Goal: Task Accomplishment & Management: Manage account settings

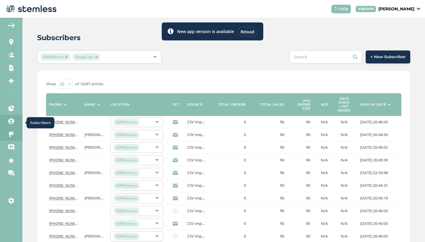
scroll to position [4, 0]
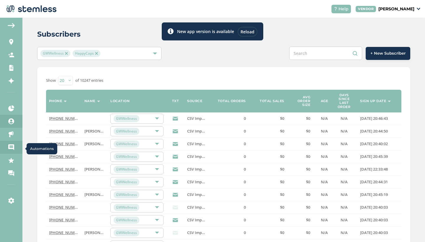
click at [11, 142] on link "Automations" at bounding box center [11, 147] width 22 height 13
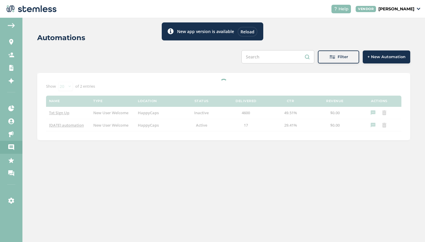
click at [243, 34] on div "Reload" at bounding box center [247, 32] width 20 height 10
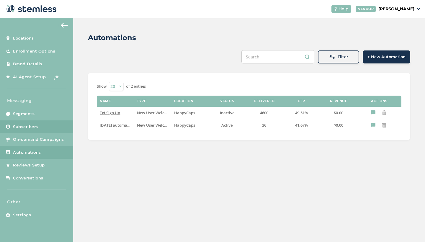
click at [28, 126] on span "Subscribers" at bounding box center [25, 127] width 25 height 6
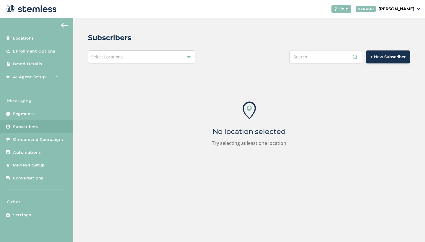
click at [134, 55] on div "Select Locations" at bounding box center [141, 56] width 107 height 13
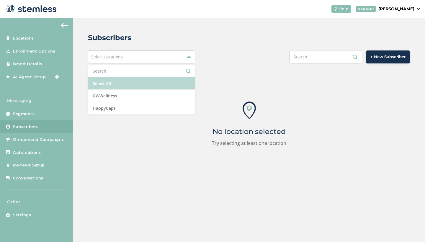
click at [113, 84] on li "Select All" at bounding box center [141, 83] width 107 height 12
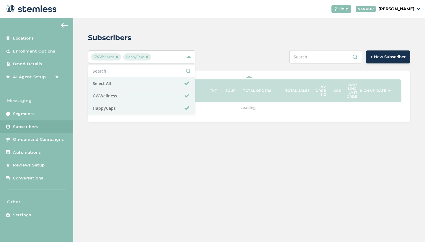
click at [199, 36] on div "Subscribers" at bounding box center [246, 37] width 317 height 11
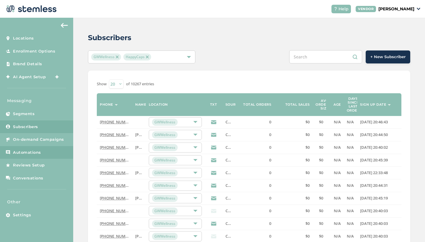
click at [32, 151] on span "Automations" at bounding box center [27, 153] width 28 height 6
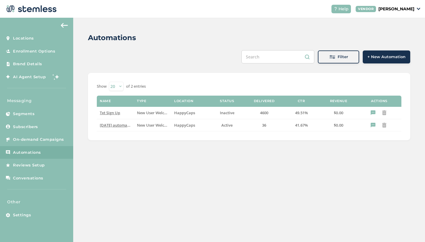
click at [64, 22] on button at bounding box center [64, 25] width 12 height 9
